Goal: Task Accomplishment & Management: Use online tool/utility

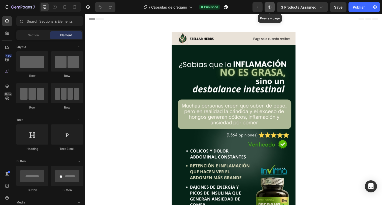
click at [272, 7] on icon "button" at bounding box center [269, 7] width 5 height 5
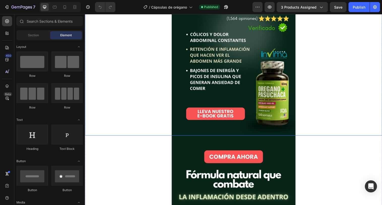
scroll to position [121, 0]
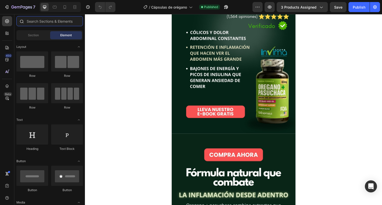
click at [31, 19] on input "text" at bounding box center [49, 21] width 67 height 10
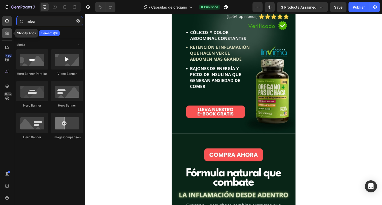
type input "relea"
click at [6, 33] on icon at bounding box center [7, 33] width 5 height 5
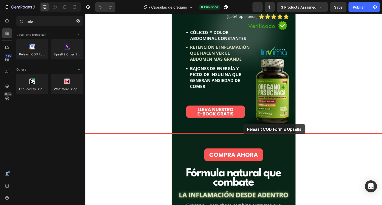
drag, startPoint x: 122, startPoint y: 57, endPoint x: 246, endPoint y: 126, distance: 141.5
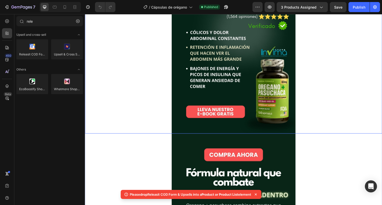
click at [212, 82] on img at bounding box center [236, 24] width 126 height 224
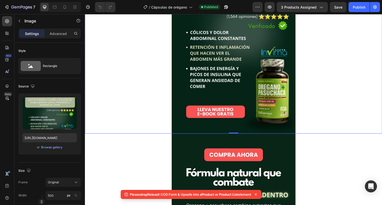
scroll to position [105, 0]
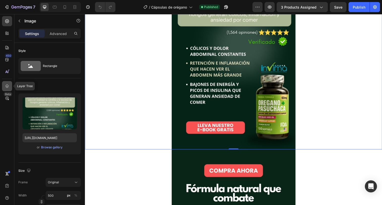
click at [4, 83] on div at bounding box center [7, 86] width 10 height 10
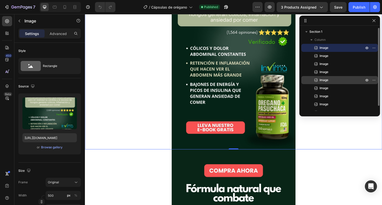
scroll to position [6, 0]
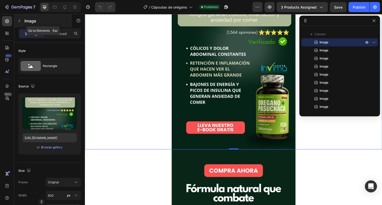
click at [18, 21] on icon "button" at bounding box center [19, 21] width 4 height 4
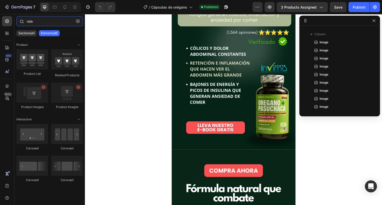
click at [35, 23] on input "rele" at bounding box center [49, 21] width 67 height 10
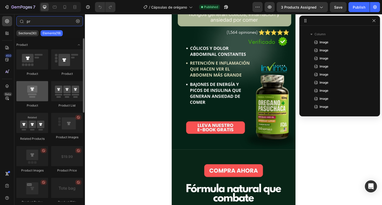
type input "pr"
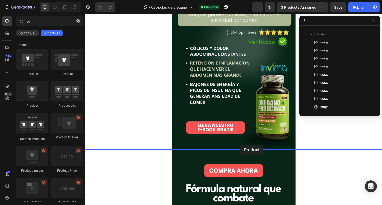
drag, startPoint x: 121, startPoint y: 105, endPoint x: 253, endPoint y: 147, distance: 138.5
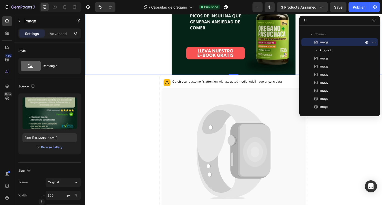
scroll to position [181, 0]
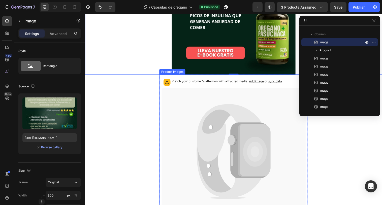
click at [185, 94] on icon at bounding box center [236, 154] width 147 height 130
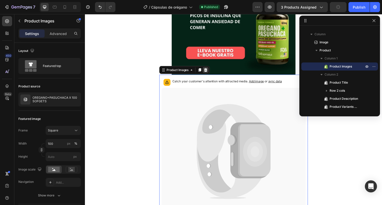
click at [208, 72] on icon at bounding box center [207, 71] width 3 height 4
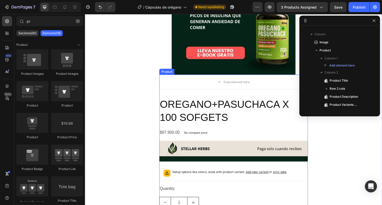
click at [200, 91] on div "Drop element here OREGANO+PASUCHACA X 100 SOFGETS Product Title $97.900,00 Prod…" at bounding box center [235, 163] width 151 height 175
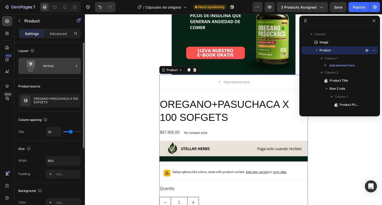
click at [66, 64] on div "Vertical" at bounding box center [58, 66] width 31 height 12
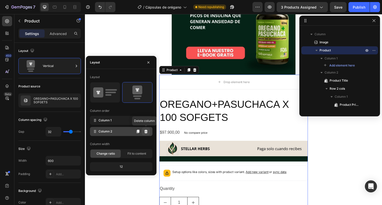
click at [146, 133] on icon at bounding box center [146, 132] width 4 height 4
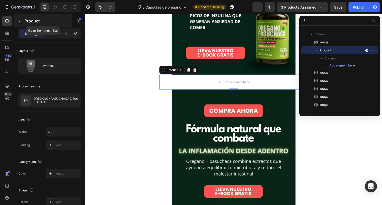
click at [21, 19] on icon "button" at bounding box center [19, 21] width 4 height 4
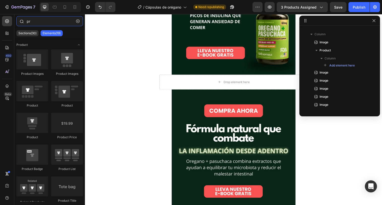
click at [35, 19] on input "pr" at bounding box center [49, 21] width 67 height 10
click at [11, 33] on div at bounding box center [7, 33] width 10 height 10
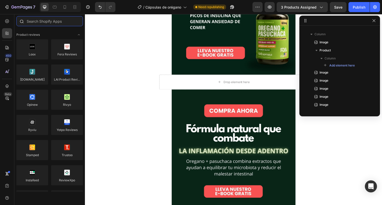
click at [40, 23] on input "text" at bounding box center [49, 21] width 67 height 10
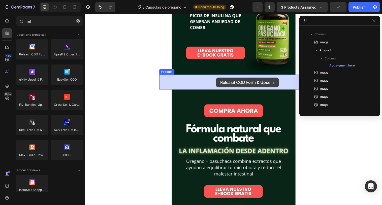
drag, startPoint x: 123, startPoint y: 64, endPoint x: 218, endPoint y: 78, distance: 96.2
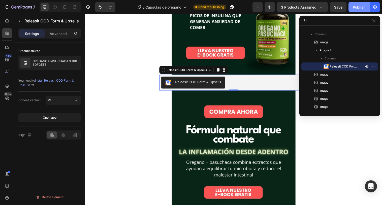
click at [362, 6] on div "Publish" at bounding box center [359, 7] width 13 height 5
click at [270, 7] on icon "button" at bounding box center [270, 7] width 2 height 2
click at [222, 7] on button "button" at bounding box center [226, 7] width 10 height 10
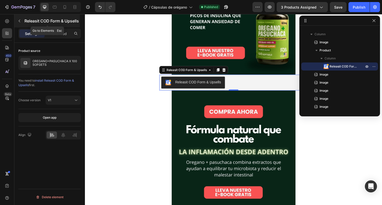
click at [20, 21] on icon "button" at bounding box center [19, 21] width 4 height 4
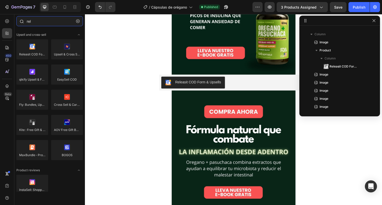
click at [35, 22] on input "rel" at bounding box center [49, 21] width 67 height 10
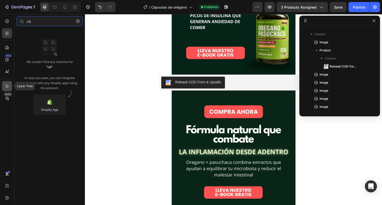
type input "cả"
click at [6, 86] on icon at bounding box center [7, 86] width 5 height 5
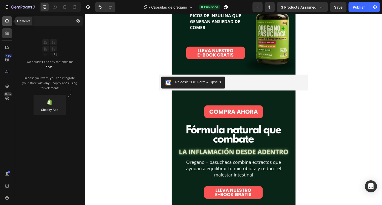
click at [7, 22] on icon at bounding box center [7, 21] width 5 height 5
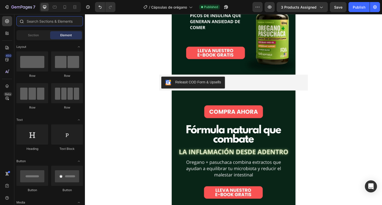
click at [41, 22] on input "text" at bounding box center [49, 21] width 67 height 10
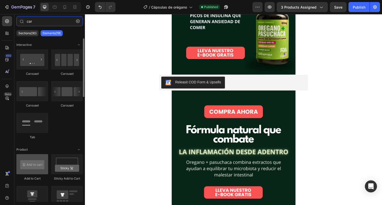
type input "car"
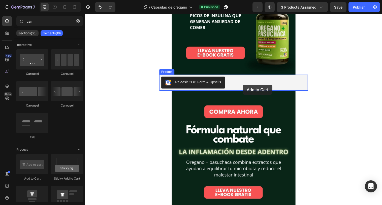
drag, startPoint x: 120, startPoint y: 178, endPoint x: 245, endPoint y: 86, distance: 154.9
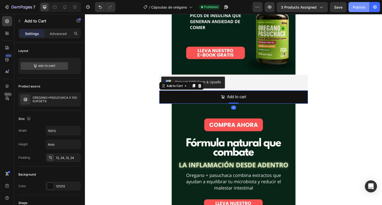
click at [358, 6] on div "Publish" at bounding box center [359, 7] width 13 height 5
click at [178, 87] on div "Add to Cart" at bounding box center [176, 87] width 18 height 5
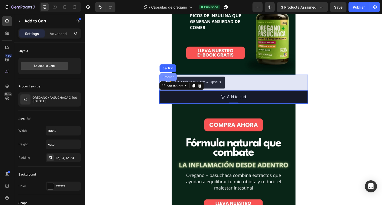
click at [172, 79] on div "Product" at bounding box center [169, 78] width 13 height 3
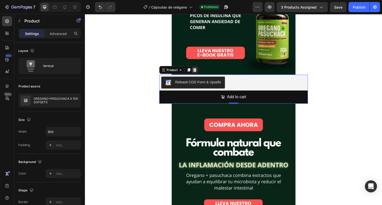
click at [198, 72] on icon at bounding box center [196, 71] width 3 height 4
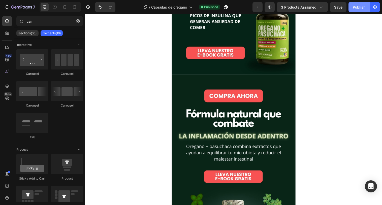
click at [355, 4] on button "Publish" at bounding box center [358, 7] width 21 height 10
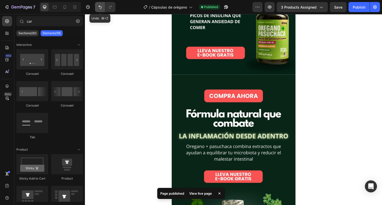
click at [100, 8] on icon "Undo/Redo" at bounding box center [100, 7] width 5 height 5
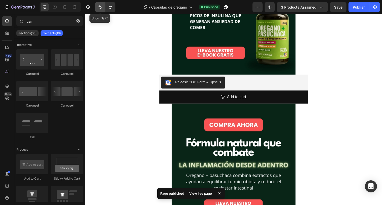
click at [100, 8] on icon "Undo/Redo" at bounding box center [100, 7] width 5 height 5
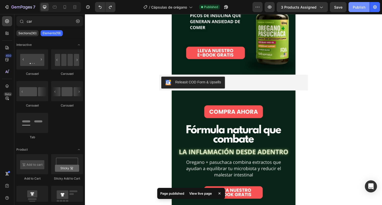
click at [356, 7] on div "Publish" at bounding box center [359, 7] width 13 height 5
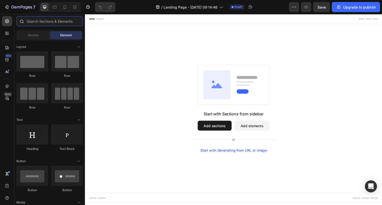
click at [48, 20] on input "text" at bounding box center [49, 21] width 67 height 10
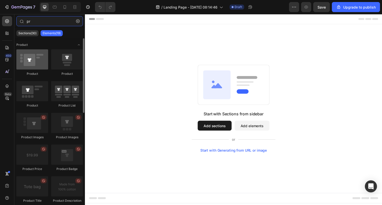
type input "pr"
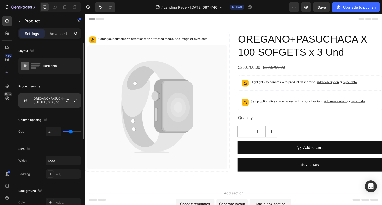
click at [46, 100] on p "OREGANO+PASUCHACA X 100 SOFGETS x 3 Und" at bounding box center [56, 100] width 45 height 7
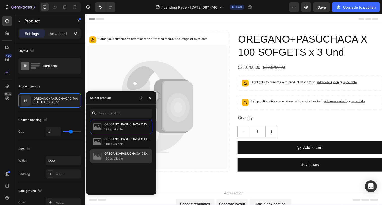
click at [122, 156] on p "160 available" at bounding box center [127, 158] width 46 height 5
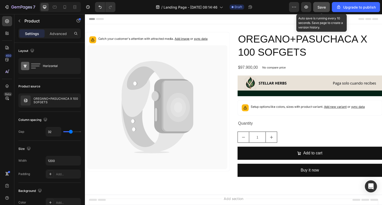
click at [321, 8] on span "Save" at bounding box center [321, 7] width 8 height 4
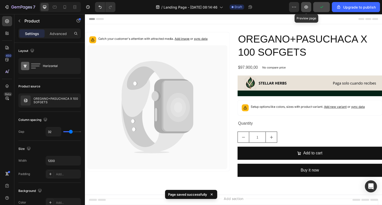
click at [307, 8] on icon "button" at bounding box center [306, 7] width 5 height 5
